Goal: Task Accomplishment & Management: Complete application form

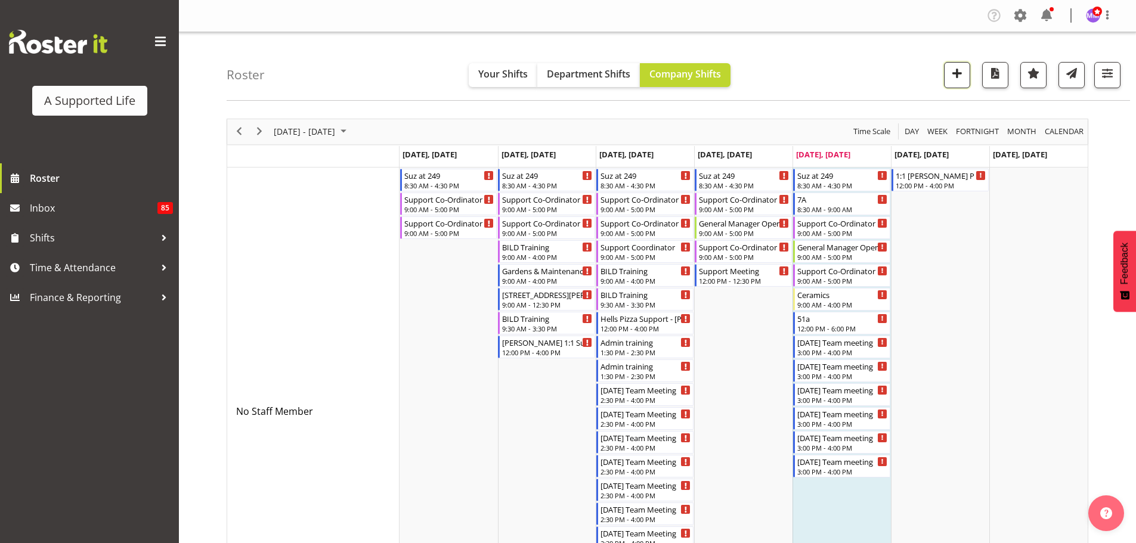
click at [963, 79] on span "button" at bounding box center [957, 74] width 16 height 16
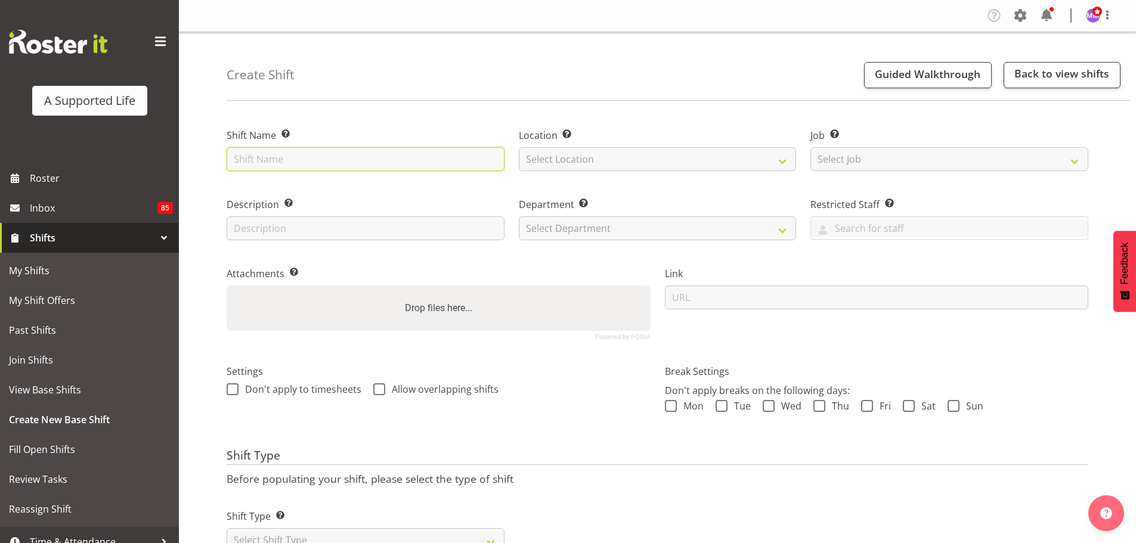
click at [421, 162] on input "text" at bounding box center [366, 159] width 278 height 24
type input "Last supervision with Monica"
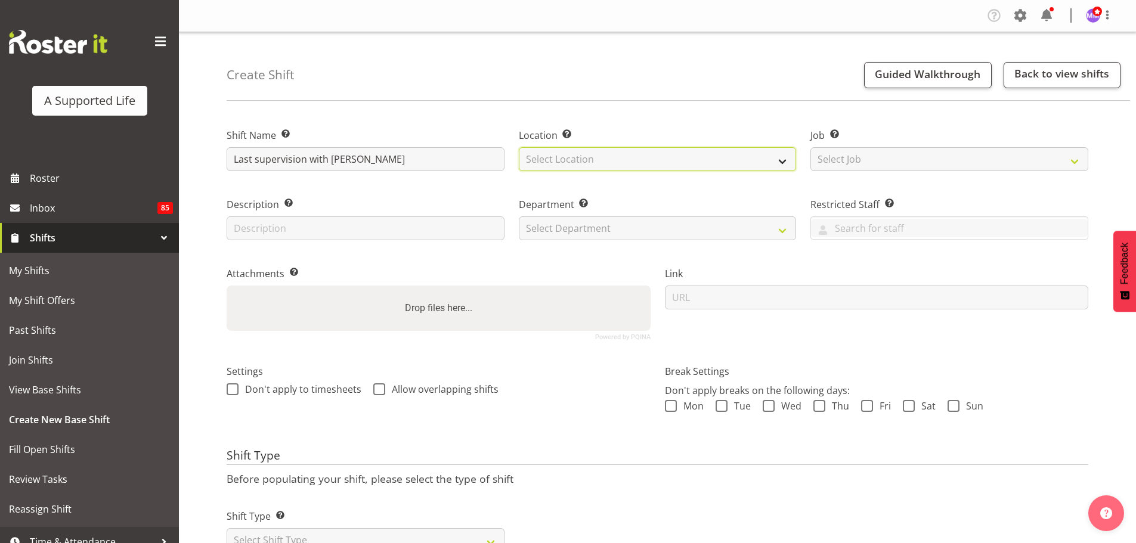
click at [653, 151] on select "Select Location 1.241 Edmonton Road 1/20 Sturges Road, Henderson 12b Coletta La…" at bounding box center [658, 159] width 278 height 24
select select "490"
click at [519, 147] on select "Select Location 1.241 Edmonton Road 1/20 Sturges Road, Henderson 12b Coletta La…" at bounding box center [658, 159] width 278 height 24
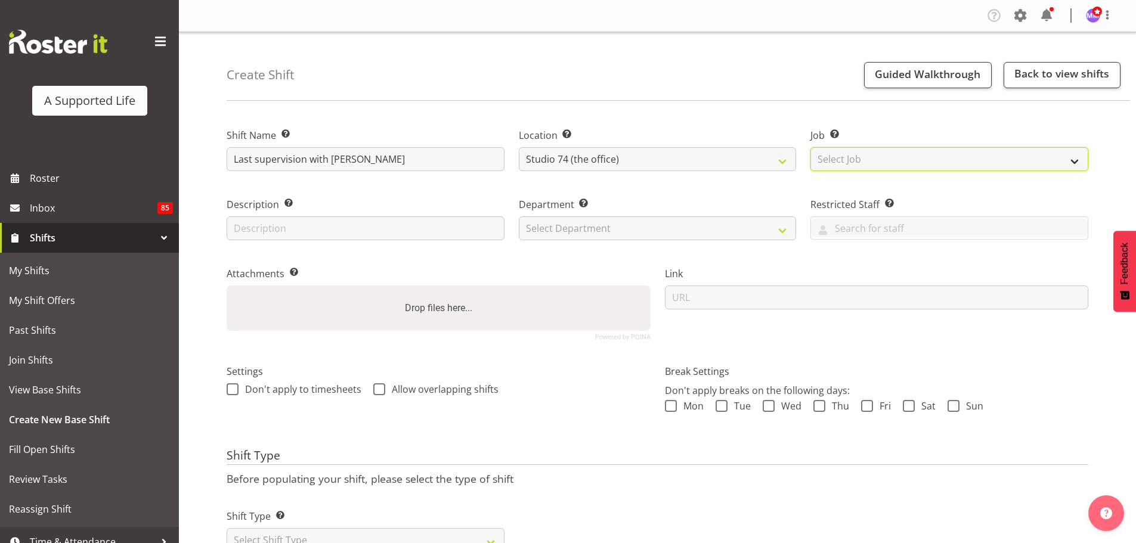
click at [960, 157] on select "Select Job Create new job Accounts and Payroll Admin Support Aspirations and Su…" at bounding box center [950, 159] width 278 height 24
select select "4112"
click at [811, 147] on select "Select Job Create new job Accounts and Payroll Admin Support Aspirations and Su…" at bounding box center [950, 159] width 278 height 24
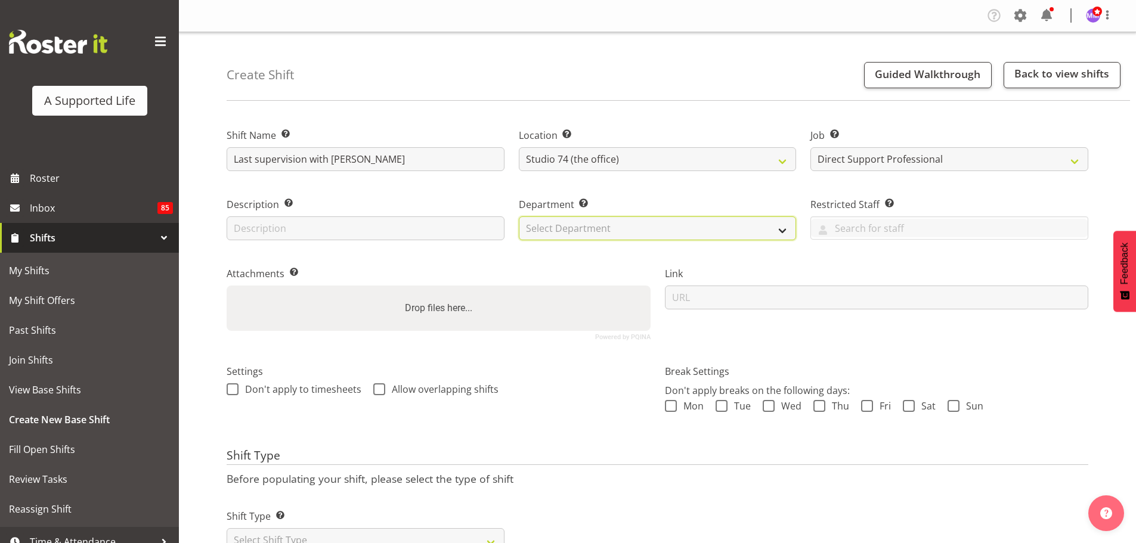
click at [779, 228] on select "Select Department Direct Support Office Crew Other two4nine" at bounding box center [658, 228] width 278 height 24
select select "564"
click at [519, 216] on select "Select Department Direct Support Office Crew Other two4nine" at bounding box center [658, 228] width 278 height 24
click at [865, 255] on div "Link" at bounding box center [877, 299] width 438 height 98
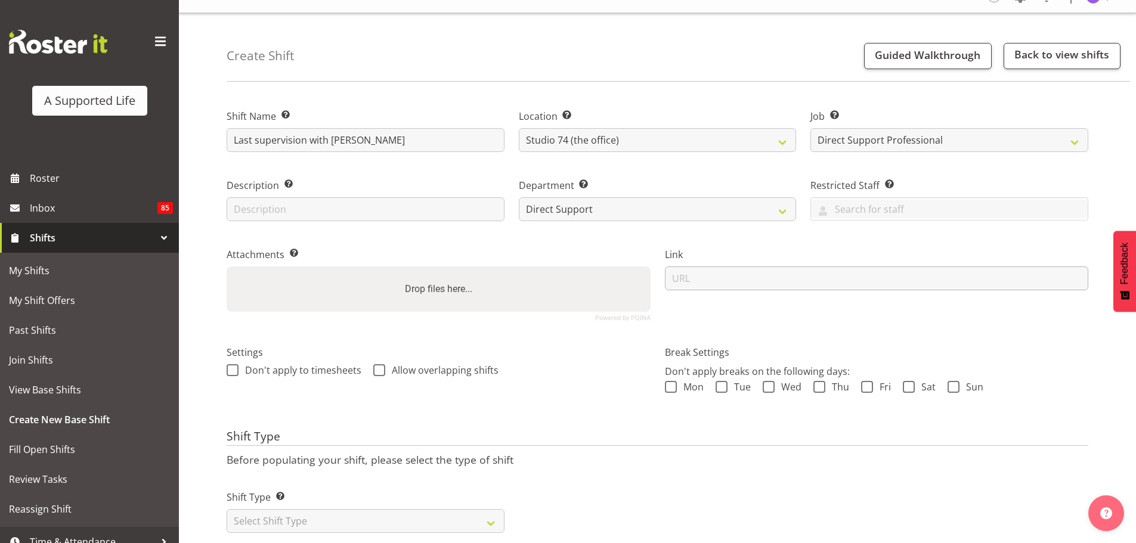
scroll to position [52, 0]
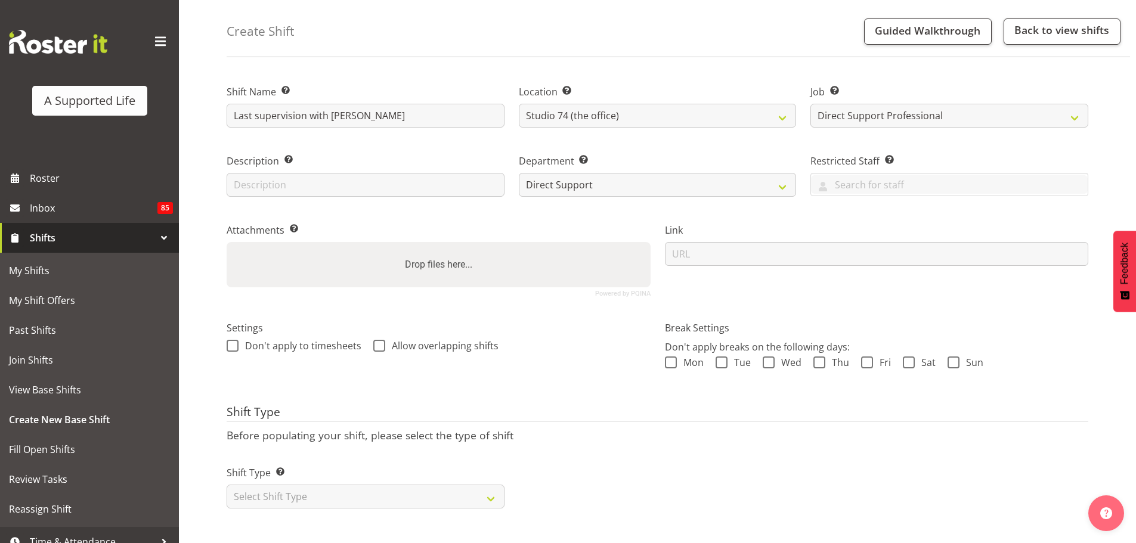
click at [591, 374] on div "Settings Don't apply to timesheets Allow overlapping shifts" at bounding box center [438, 351] width 438 height 94
click at [487, 492] on select "Select Shift Type One Off Shift Recurring Shift Rotating Shift" at bounding box center [366, 497] width 278 height 24
select select "one_off"
click at [227, 485] on select "Select Shift Type One Off Shift Recurring Shift Rotating Shift" at bounding box center [366, 497] width 278 height 24
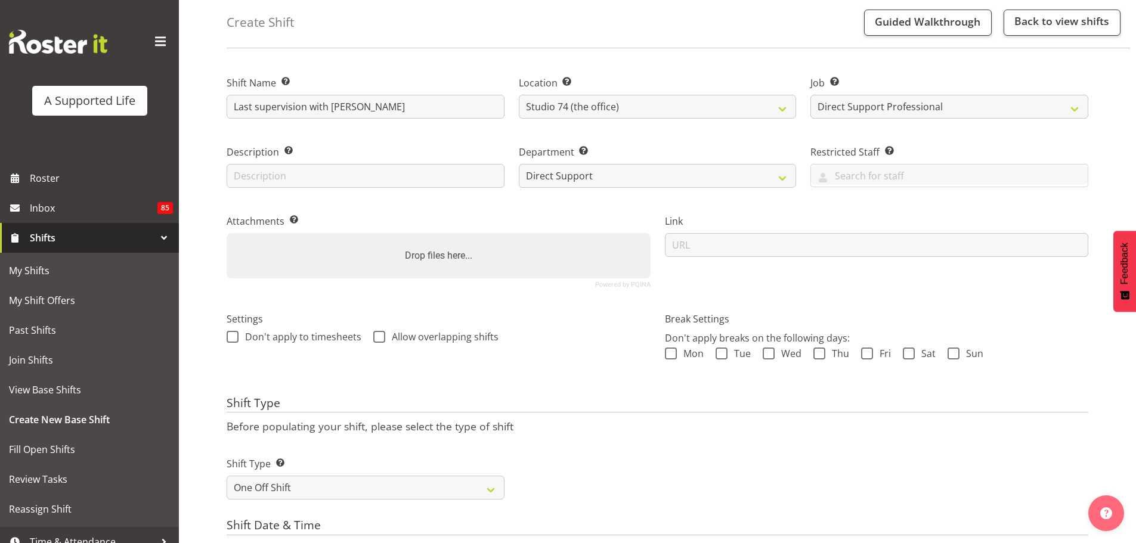
click at [627, 420] on p "Before populating your shift, please select the type of shift" at bounding box center [658, 426] width 862 height 13
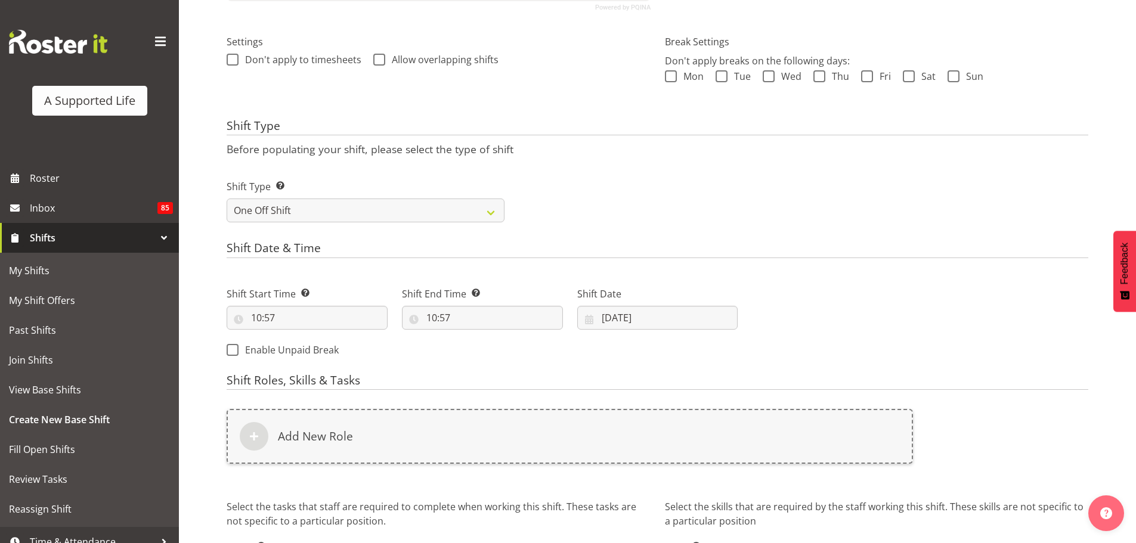
scroll to position [351, 0]
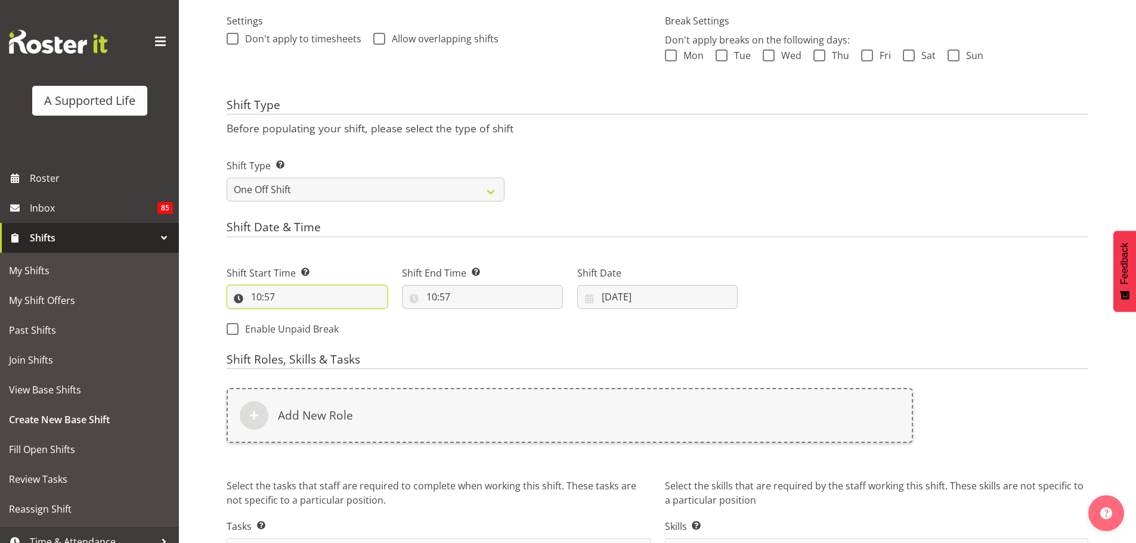
click at [307, 302] on input "10:57" at bounding box center [307, 297] width 161 height 24
click at [307, 335] on select "00 01 02 03 04 05 06 07 08 09 10 11 12 13 14 15 16 17 18 19 20 21 22 23" at bounding box center [308, 328] width 27 height 24
select select "14"
click at [295, 316] on select "00 01 02 03 04 05 06 07 08 09 10 11 12 13 14 15 16 17 18 19 20 21 22 23" at bounding box center [308, 328] width 27 height 24
type input "14:57"
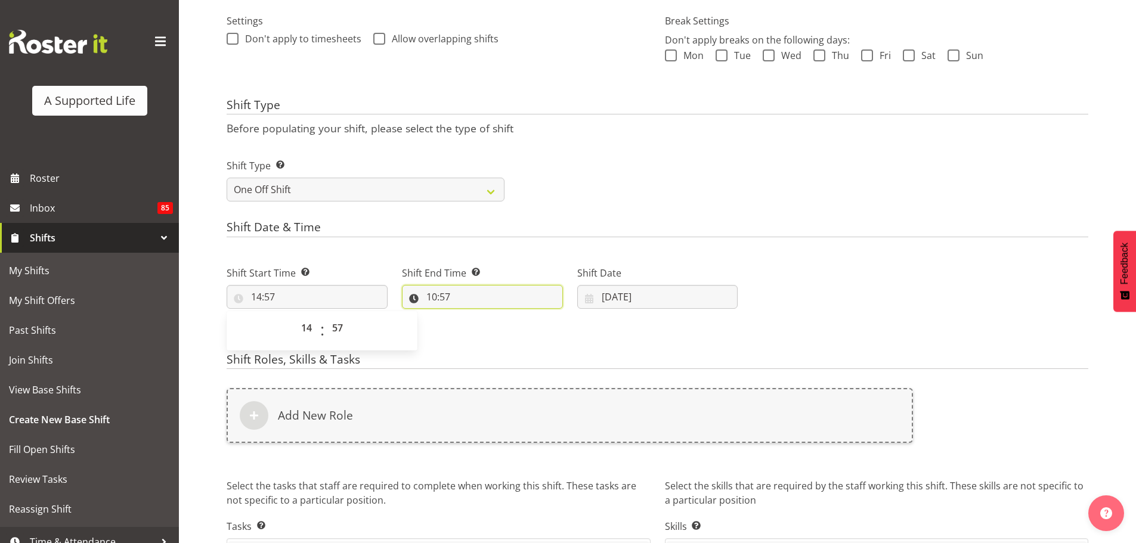
click at [505, 292] on input "10:57" at bounding box center [482, 297] width 161 height 24
click at [270, 299] on input "14:57" at bounding box center [307, 297] width 161 height 24
click at [336, 329] on select "00 01 02 03 04 05 06 07 08 09 10 11 12 13 14 15 16 17 18 19 20 21 22 23 24 25 2…" at bounding box center [339, 328] width 27 height 24
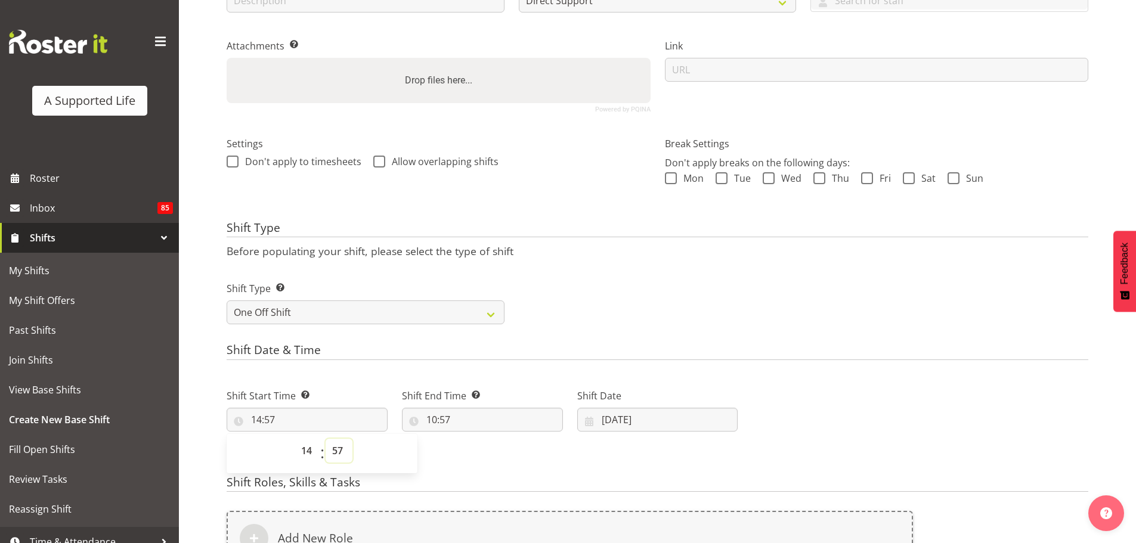
scroll to position [291, 0]
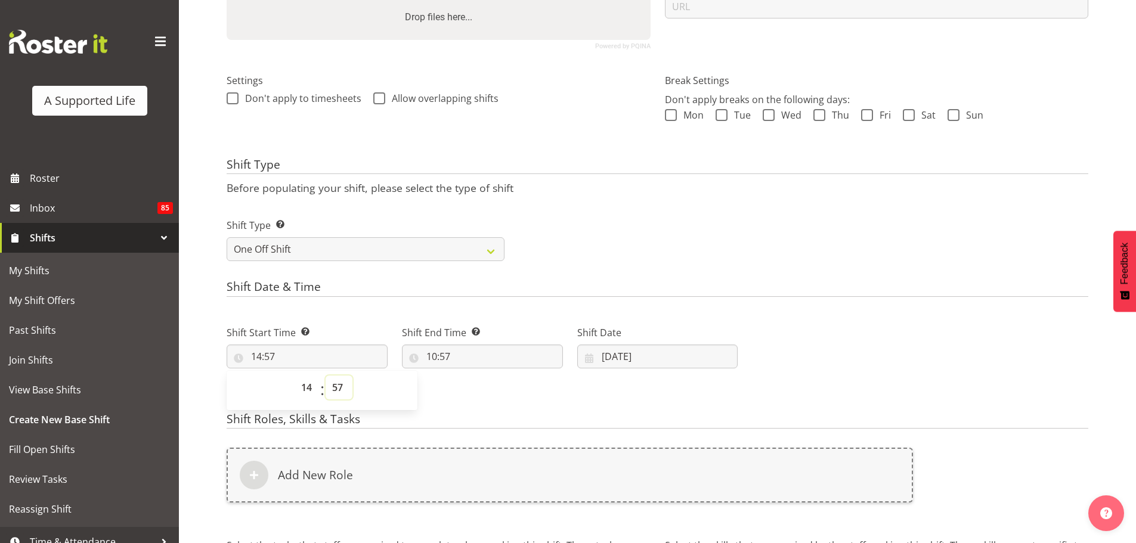
click at [340, 391] on select "00 01 02 03 04 05 06 07 08 09 10 11 12 13 14 15 16 17 18 19 20 21 22 23 24 25 2…" at bounding box center [339, 388] width 27 height 24
select select "0"
click at [326, 376] on select "00 01 02 03 04 05 06 07 08 09 10 11 12 13 14 15 16 17 18 19 20 21 22 23 24 25 2…" at bounding box center [339, 388] width 27 height 24
type input "14:00"
click at [465, 364] on input "10:57" at bounding box center [482, 357] width 161 height 24
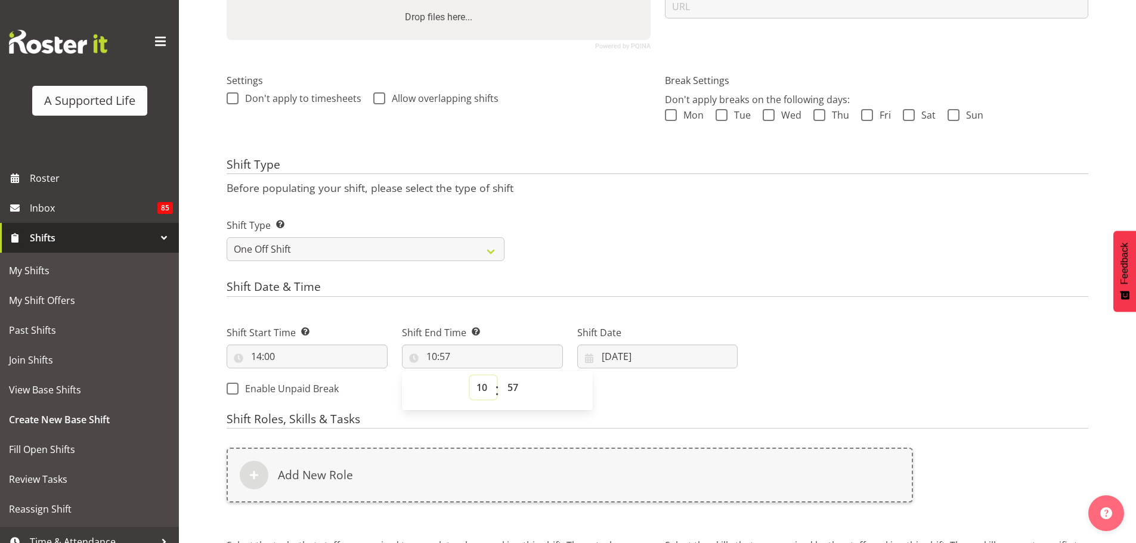
click at [490, 391] on select "00 01 02 03 04 05 06 07 08 09 10 11 12 13 14 15 16 17 18 19 20 21 22 23" at bounding box center [483, 388] width 27 height 24
select select "15"
click at [470, 376] on select "00 01 02 03 04 05 06 07 08 09 10 11 12 13 14 15 16 17 18 19 20 21 22 23" at bounding box center [483, 388] width 27 height 24
type input "15:57"
click at [515, 392] on select "00 01 02 03 04 05 06 07 08 09 10 11 12 13 14 15 16 17 18 19 20 21 22 23 24 25 2…" at bounding box center [514, 388] width 27 height 24
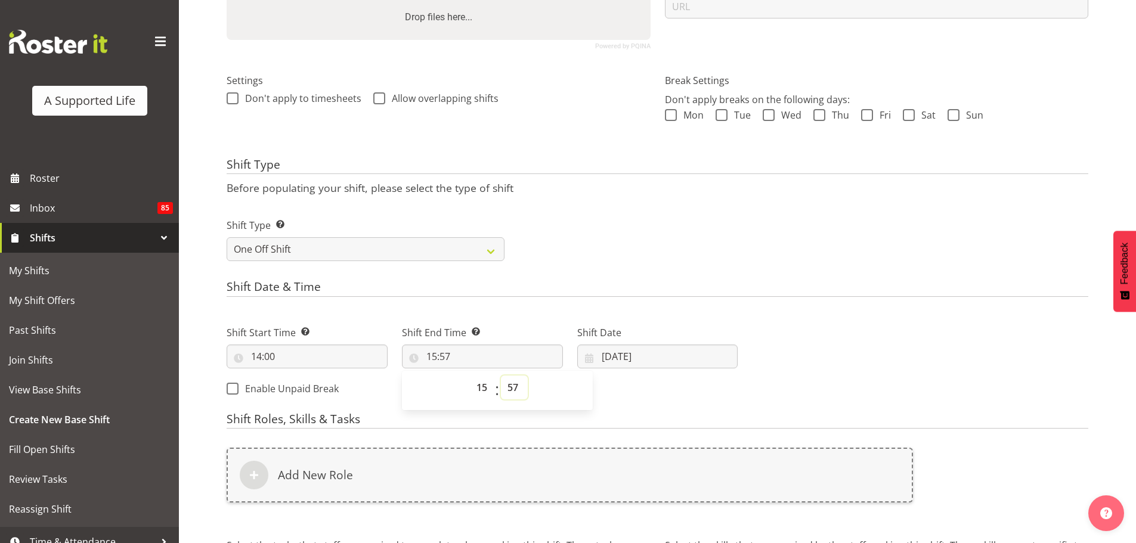
select select "0"
click at [501, 376] on select "00 01 02 03 04 05 06 07 08 09 10 11 12 13 14 15 16 17 18 19 20 21 22 23 24 25 2…" at bounding box center [514, 388] width 27 height 24
type input "15:00"
click at [646, 395] on div "Shift Start Time Set the time of the day you wish this shift to start 14:00 00 …" at bounding box center [481, 357] width 525 height 97
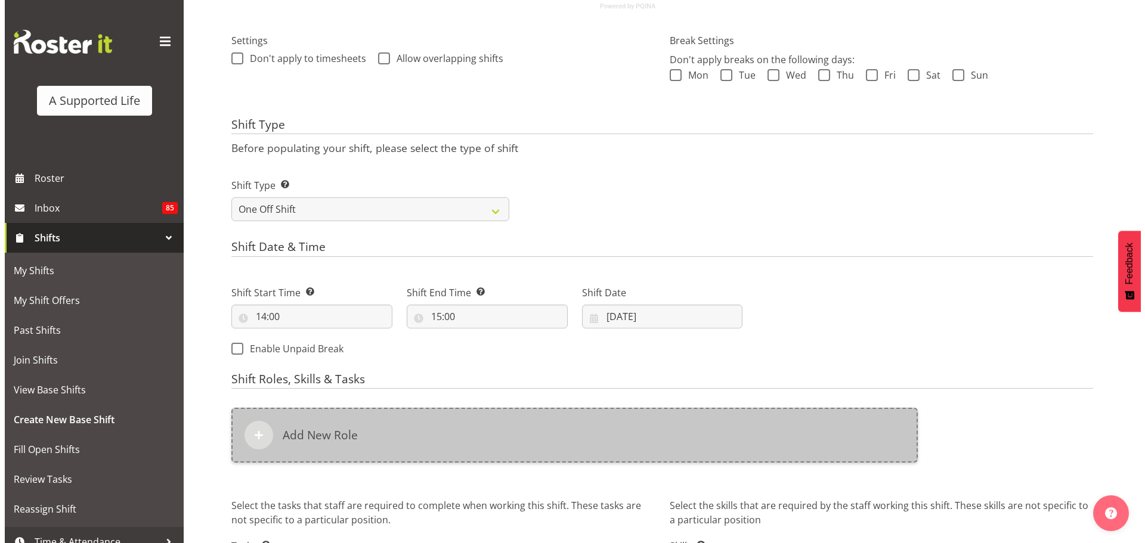
scroll to position [351, 0]
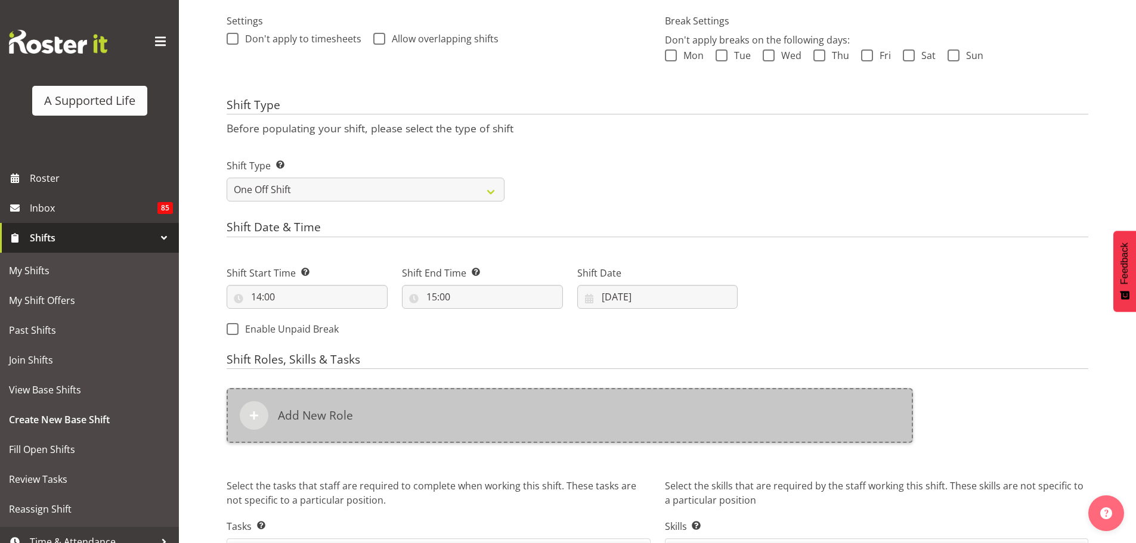
click at [313, 412] on h6 "Add New Role" at bounding box center [315, 416] width 75 height 14
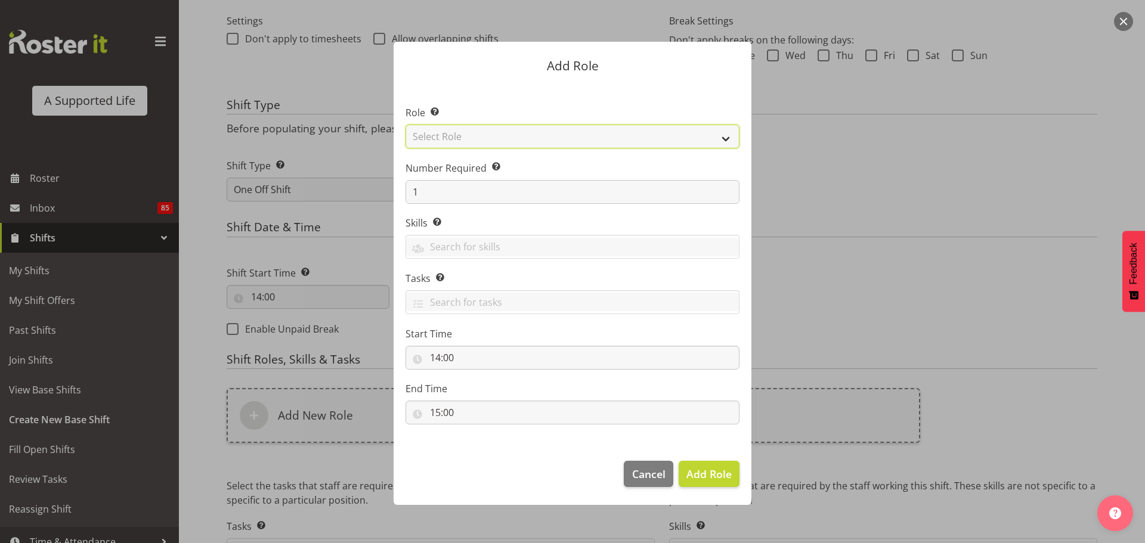
click at [494, 141] on select "Select Role Accounts and Payroll Admin Support Aspirations & Support Facilitato…" at bounding box center [573, 137] width 334 height 24
select select "519"
click at [406, 125] on select "Select Role Accounts and Payroll Admin Support Aspirations & Support Facilitato…" at bounding box center [573, 137] width 334 height 24
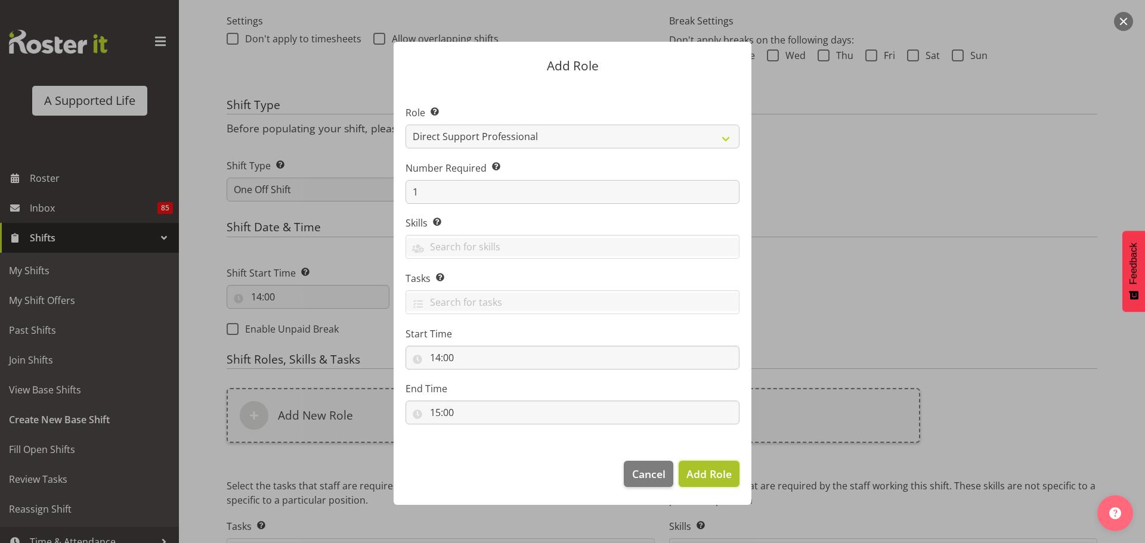
click at [720, 472] on span "Add Role" at bounding box center [708, 474] width 45 height 14
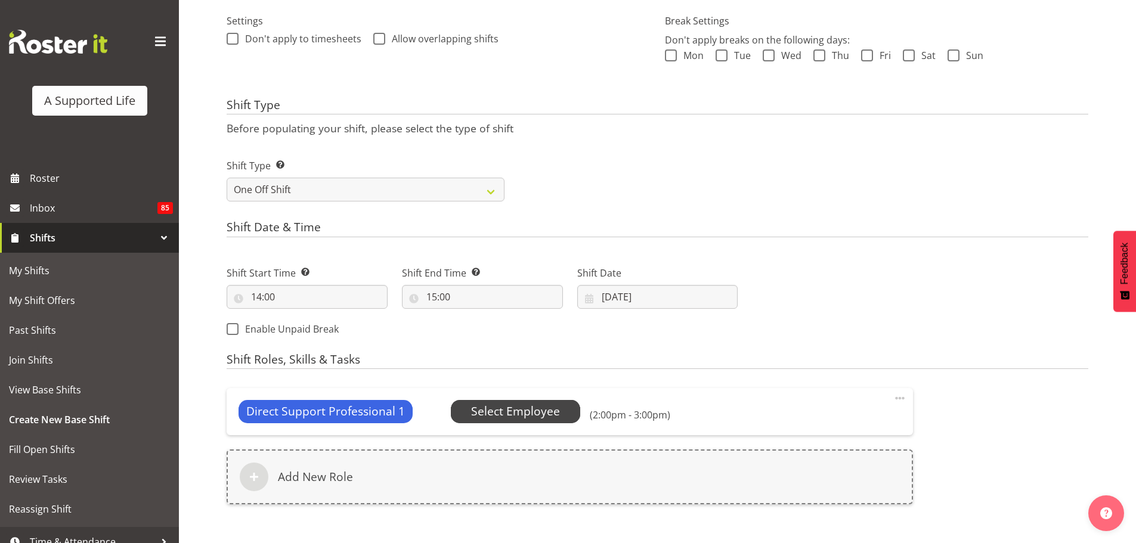
click at [523, 410] on span "Select Employee" at bounding box center [515, 411] width 89 height 17
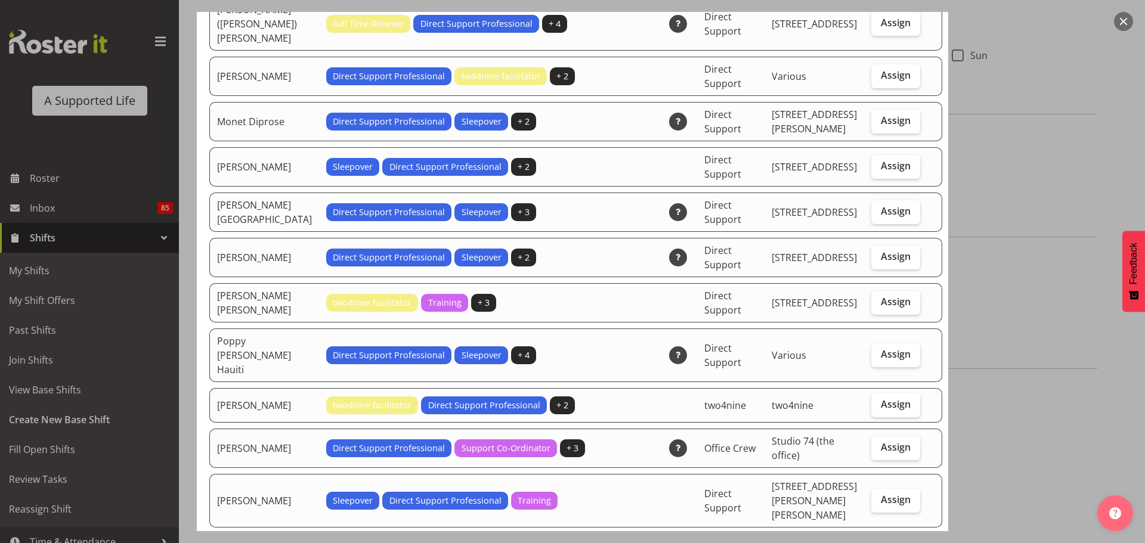
scroll to position [2624, 0]
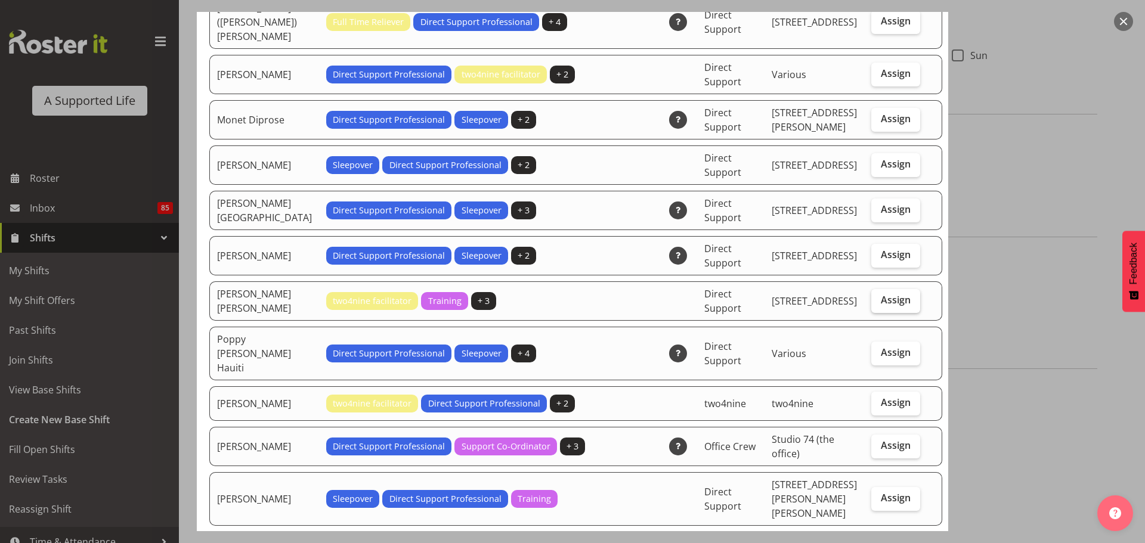
click at [886, 294] on span "Assign" at bounding box center [896, 300] width 30 height 12
click at [879, 296] on input "Assign" at bounding box center [875, 300] width 8 height 8
checkbox input "true"
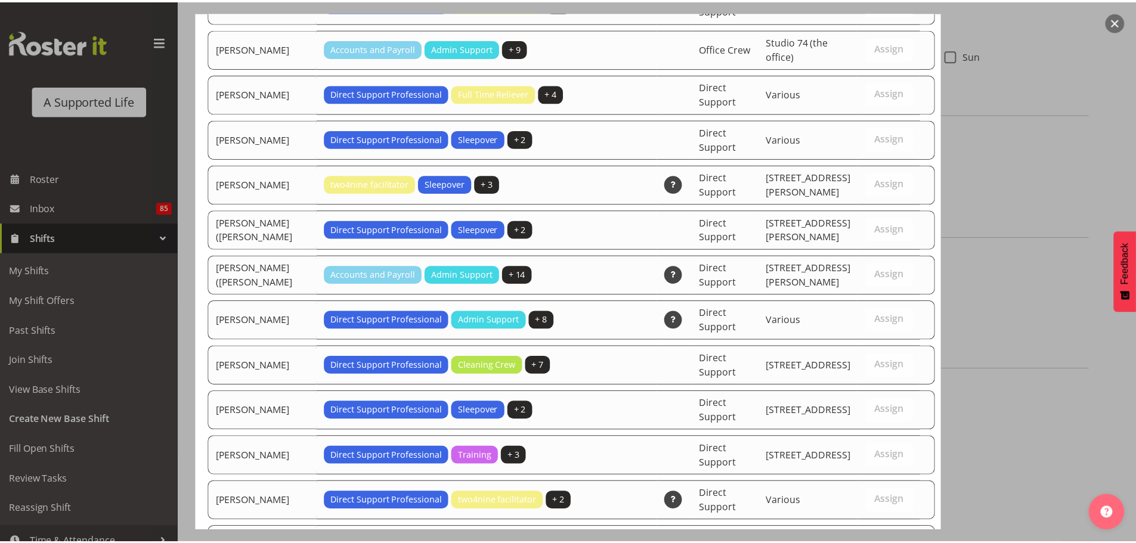
scroll to position [3500, 0]
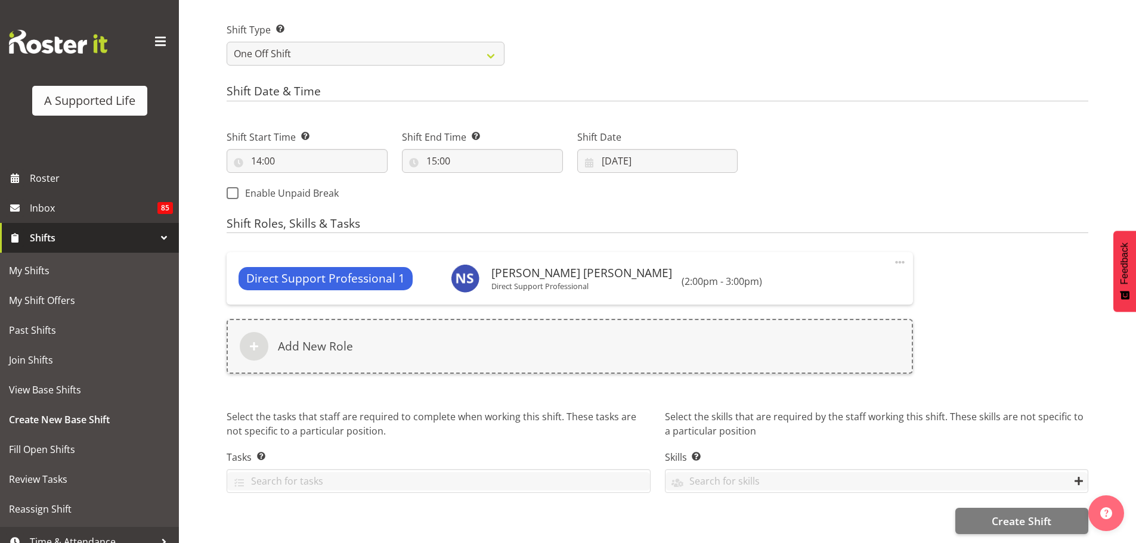
scroll to position [496, 0]
click at [1006, 516] on span "Create Shift" at bounding box center [1022, 522] width 60 height 16
